Goal: Information Seeking & Learning: Learn about a topic

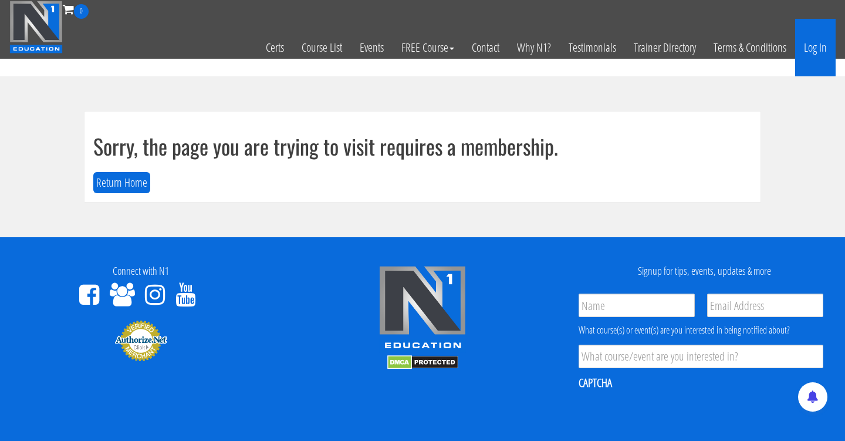
click at [826, 53] on link "Log In" at bounding box center [815, 48] width 40 height 58
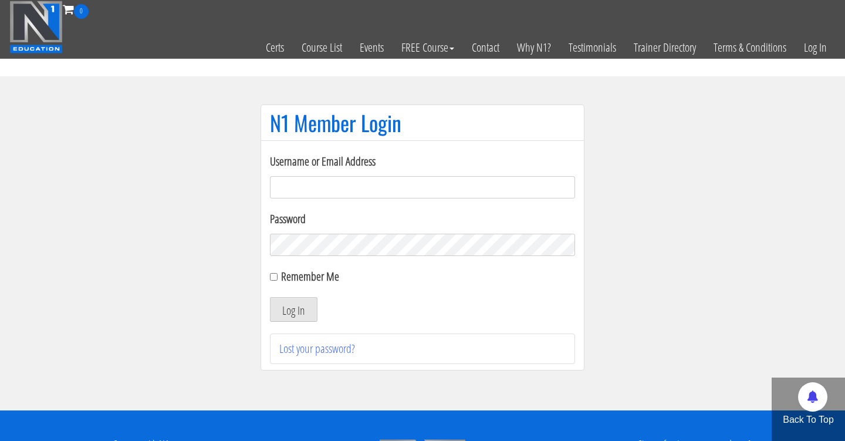
type input "Cynthia.jimenez49@yahoo.com"
click at [293, 309] on button "Log In" at bounding box center [294, 309] width 48 height 25
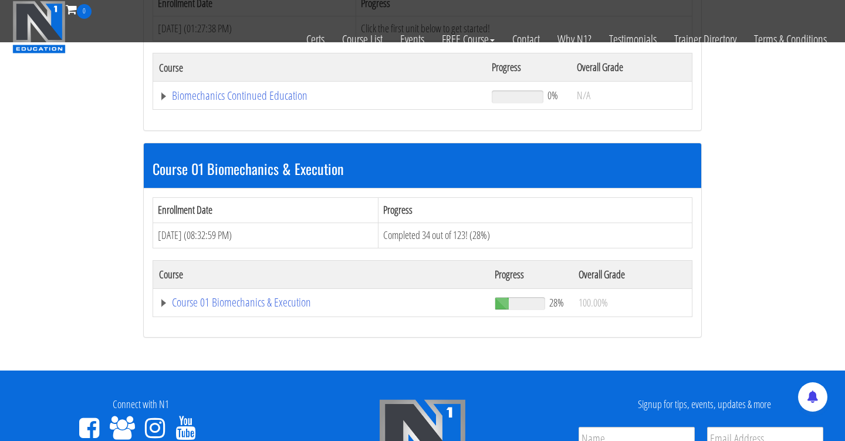
scroll to position [241, 0]
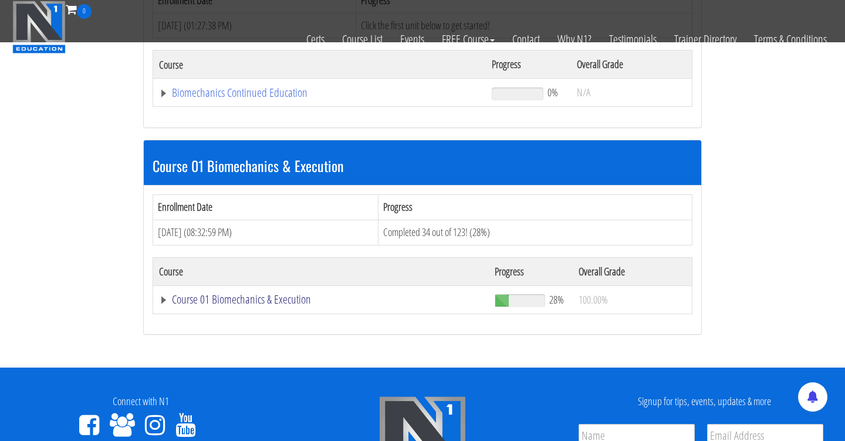
click at [282, 302] on link "Course 01 Biomechanics & Execution" at bounding box center [321, 299] width 324 height 12
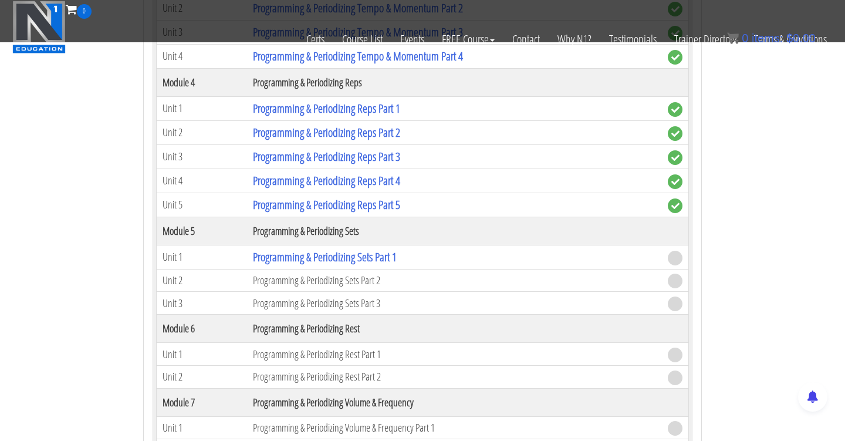
scroll to position [1227, 0]
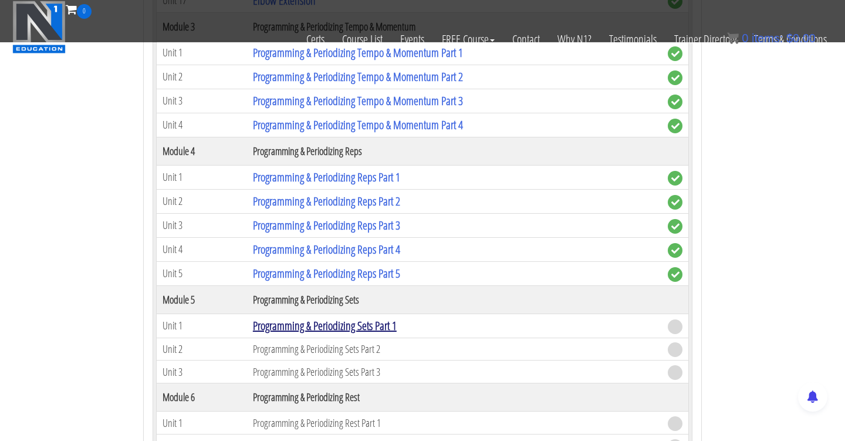
click at [323, 326] on link "Programming & Periodizing Sets Part 1" at bounding box center [325, 326] width 144 height 16
